Goal: Information Seeking & Learning: Learn about a topic

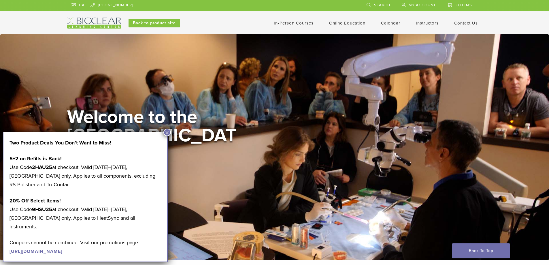
click at [168, 131] on button "×" at bounding box center [166, 132] width 7 height 7
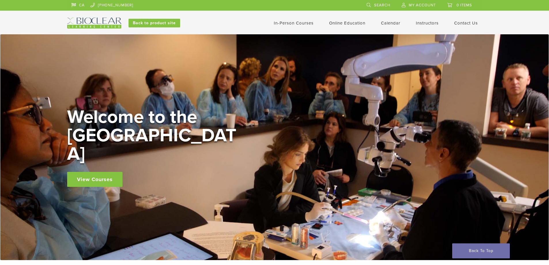
click at [106, 172] on link "View Courses" at bounding box center [94, 179] width 55 height 15
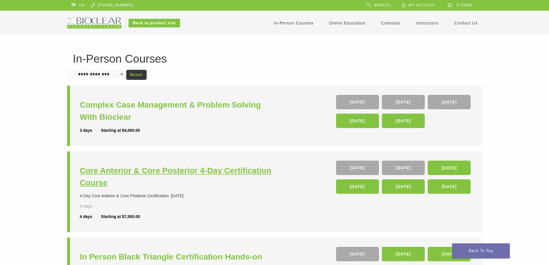
scroll to position [232, 0]
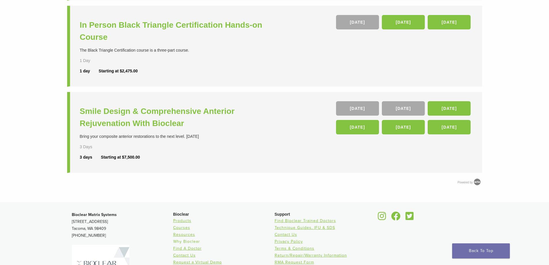
click at [189, 239] on link "Why Bioclear" at bounding box center [186, 241] width 27 height 5
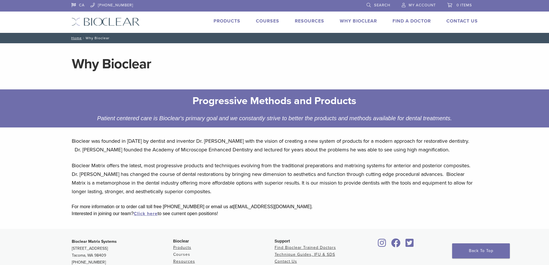
click at [184, 253] on link "Courses" at bounding box center [181, 254] width 17 height 5
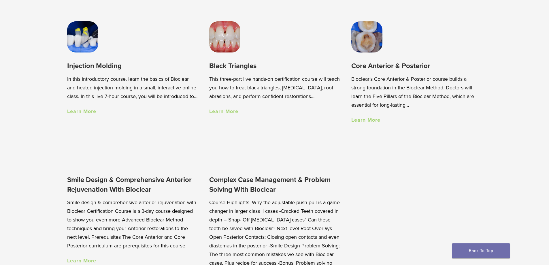
scroll to position [464, 0]
